Goal: Task Accomplishment & Management: Use online tool/utility

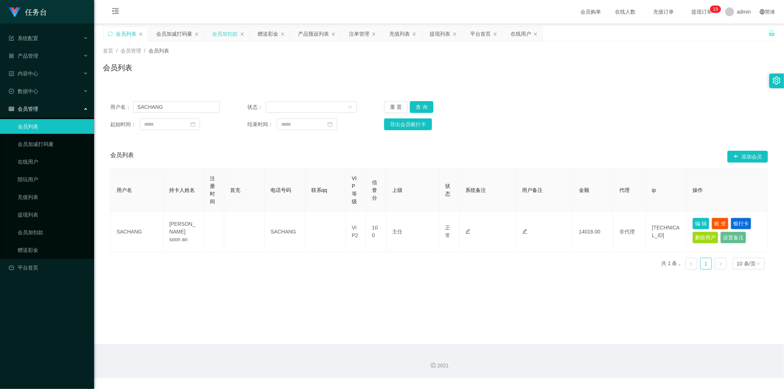
click at [223, 30] on div "会员加扣款" at bounding box center [225, 34] width 26 height 14
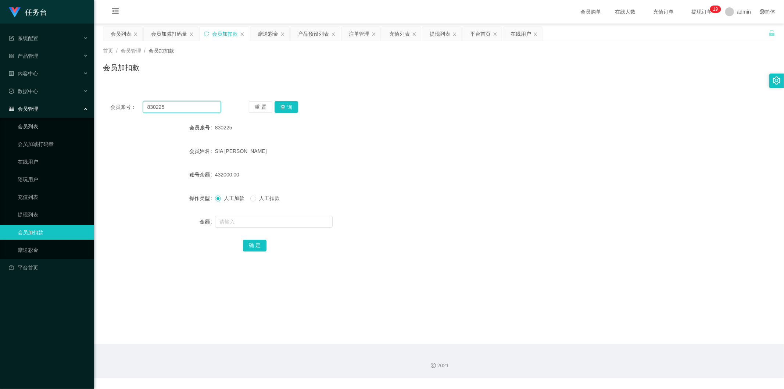
click at [168, 103] on input "830225" at bounding box center [182, 107] width 78 height 12
paste input "DC80187256"
type input "DC80187256"
click at [281, 107] on button "查 询" at bounding box center [287, 107] width 24 height 12
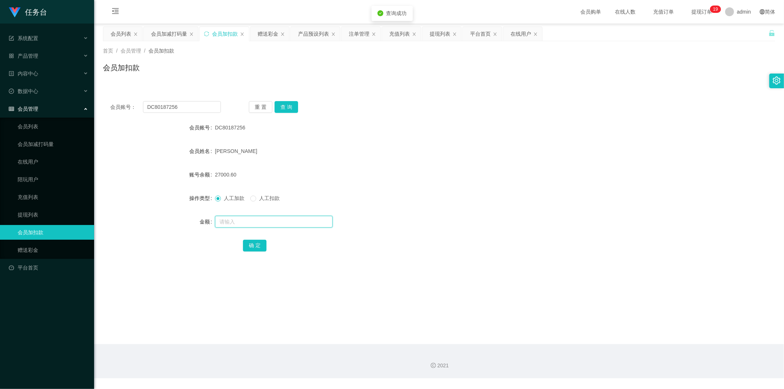
click at [242, 223] on input "text" at bounding box center [274, 222] width 118 height 12
type input "5000"
drag, startPoint x: 252, startPoint y: 244, endPoint x: 243, endPoint y: 241, distance: 8.5
click at [252, 244] on button "确 定" at bounding box center [255, 246] width 24 height 12
